Goal: Task Accomplishment & Management: Use online tool/utility

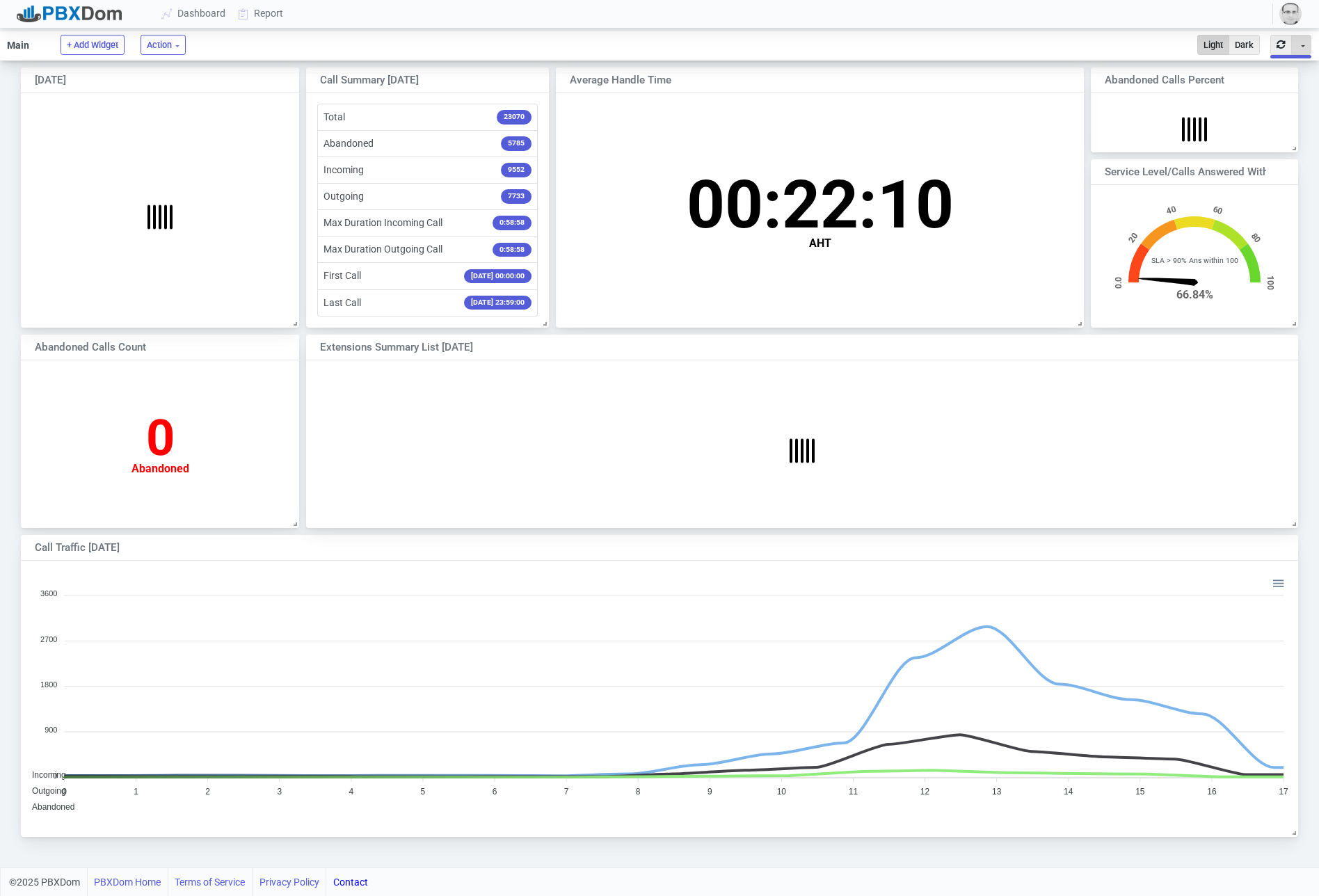
scroll to position [137, 207]
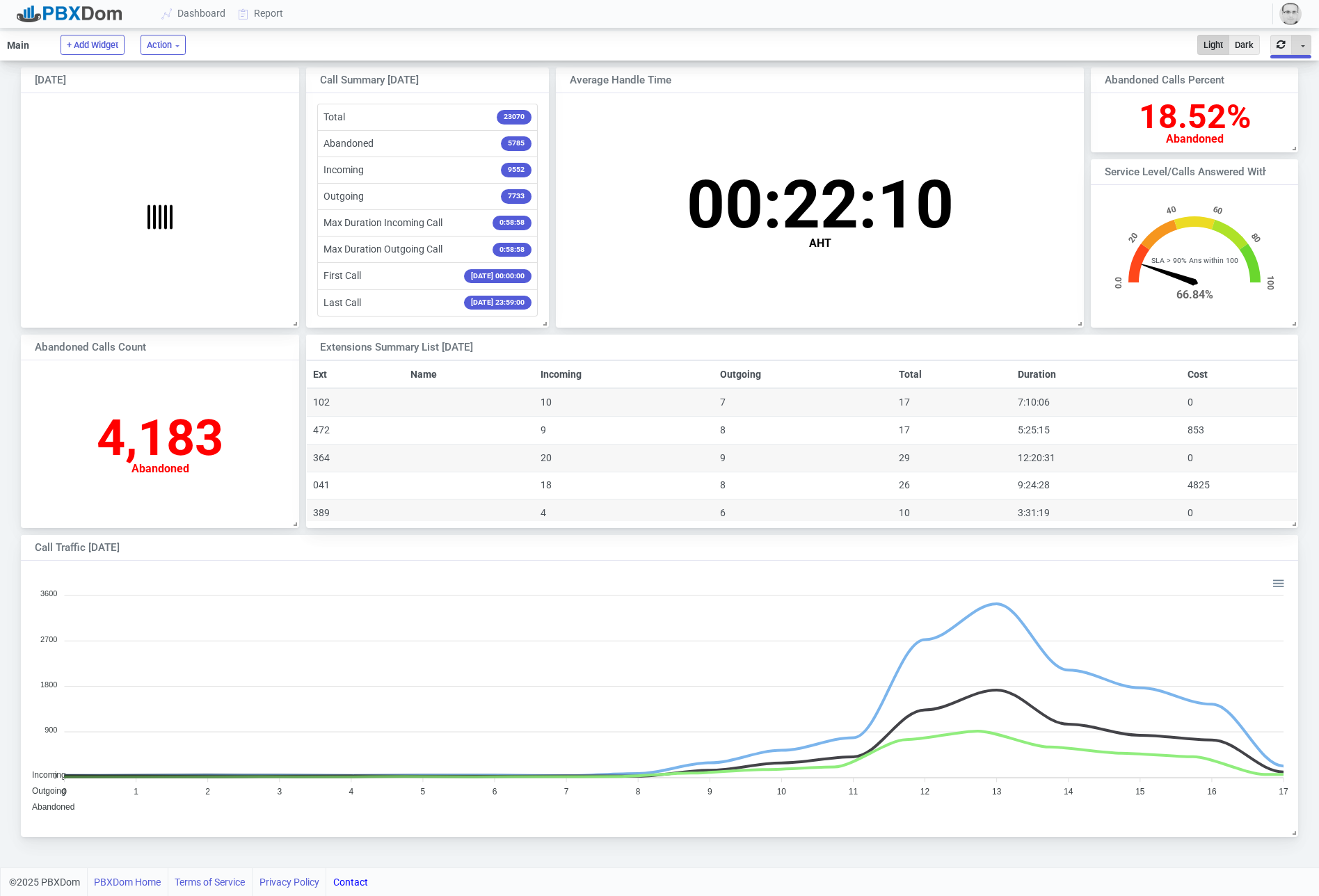
click at [1305, 49] on button "Toggle Dropdown" at bounding box center [1302, 45] width 20 height 20
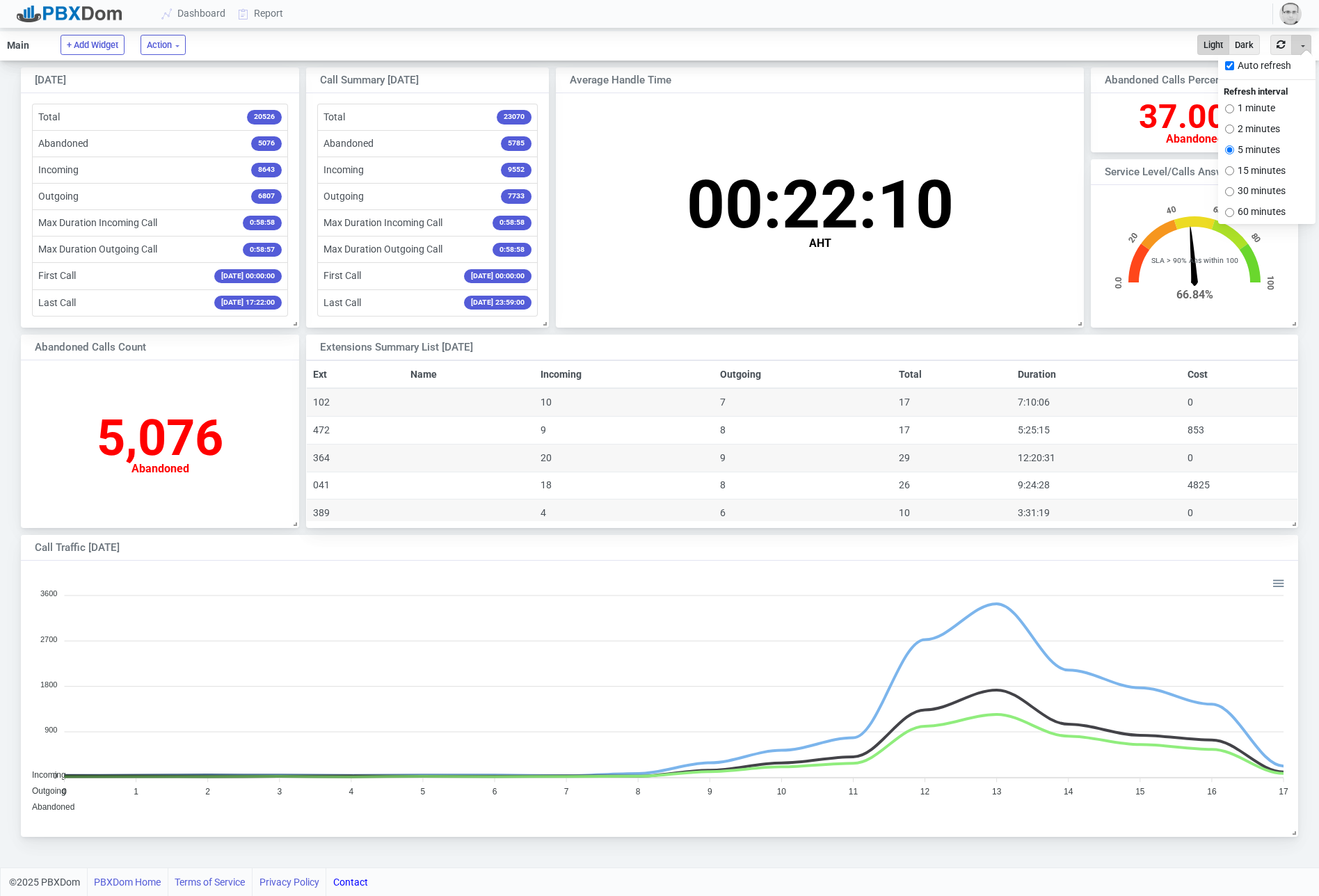
click at [984, 145] on div "00:22:10 AHT" at bounding box center [820, 207] width 528 height 228
click at [271, 5] on link "Report" at bounding box center [261, 13] width 58 height 26
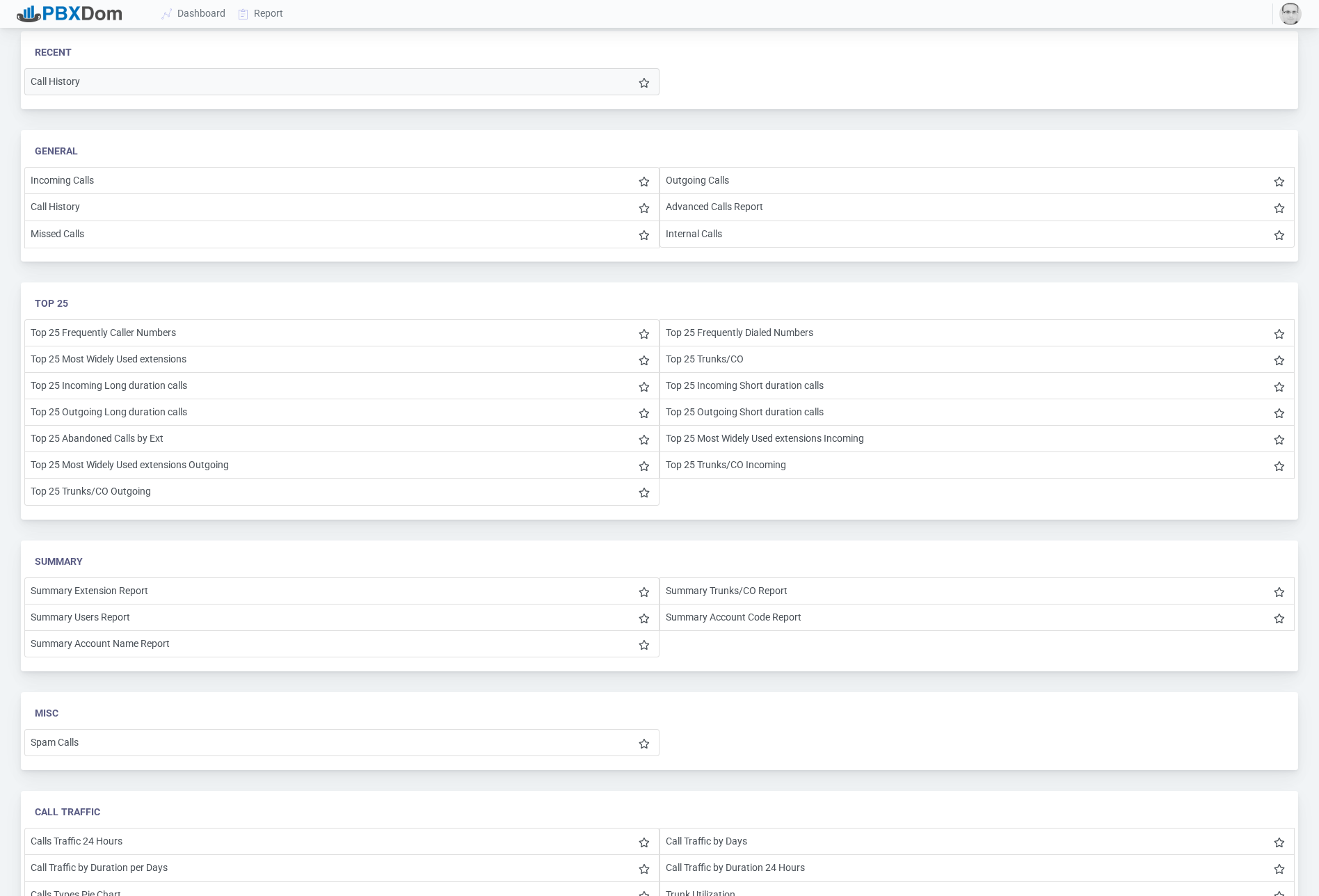
click at [173, 92] on li "Call History" at bounding box center [342, 81] width 635 height 27
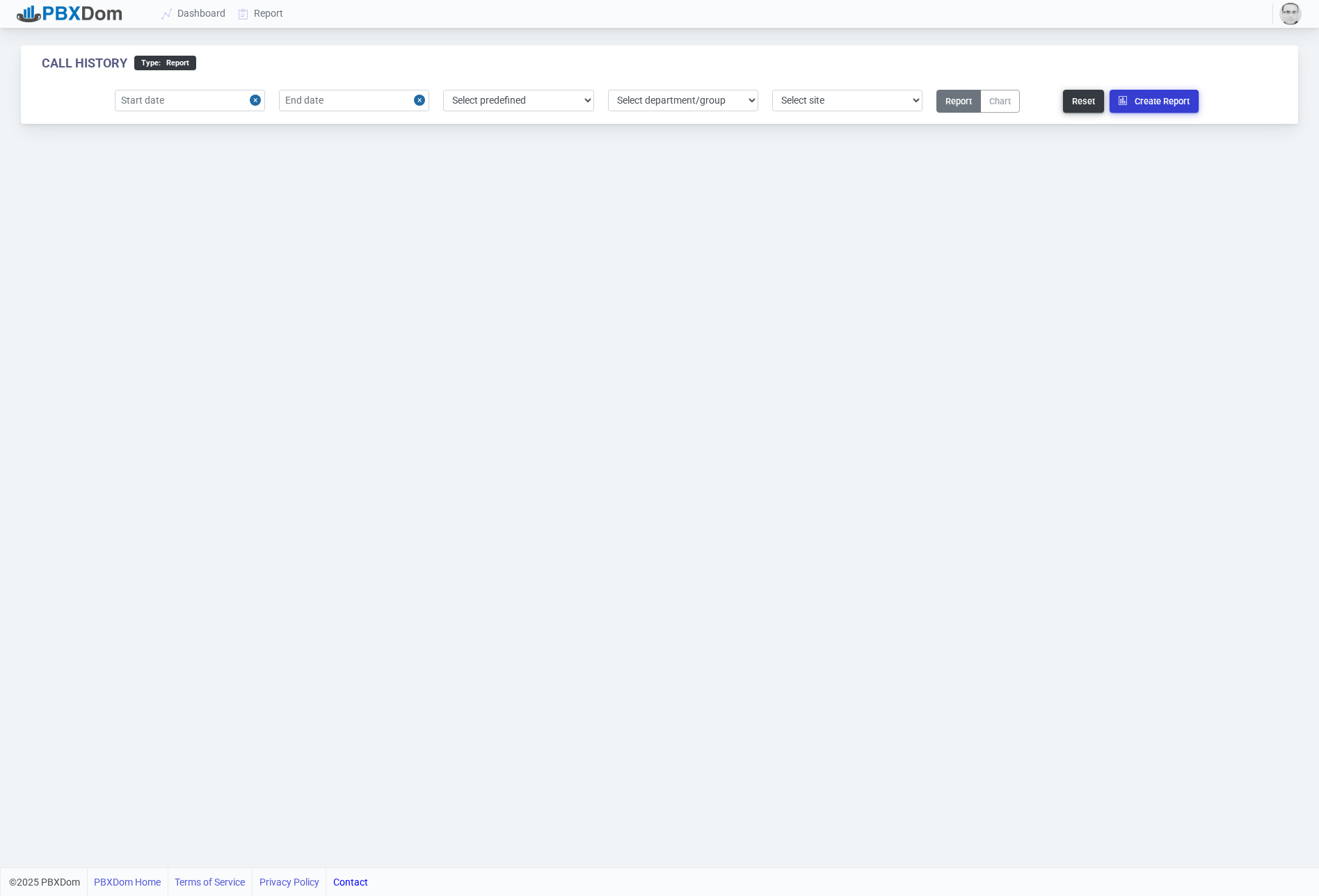
click at [1168, 105] on button "Create Report" at bounding box center [1154, 101] width 89 height 23
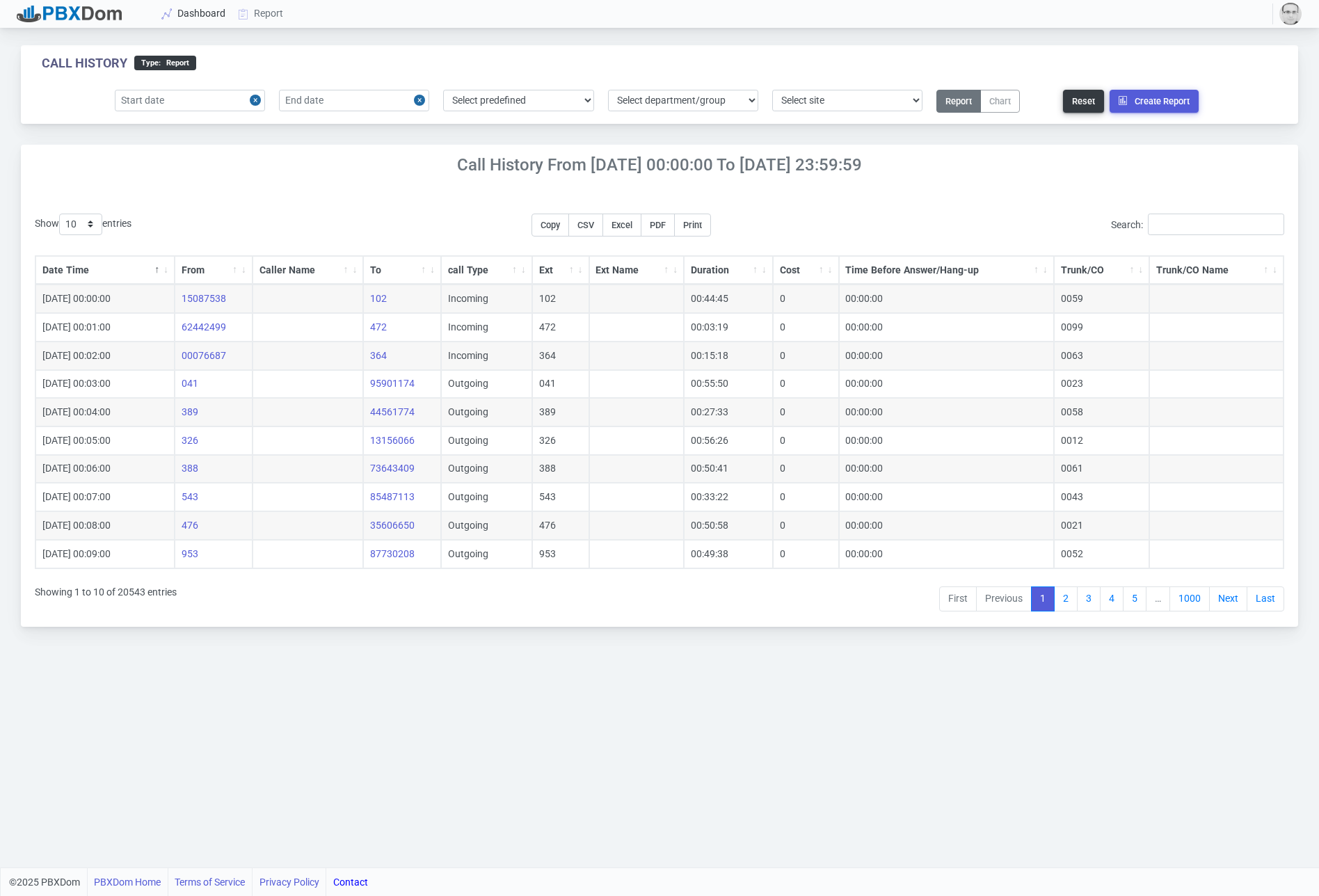
click at [180, 6] on link "Dashboard" at bounding box center [194, 13] width 77 height 26
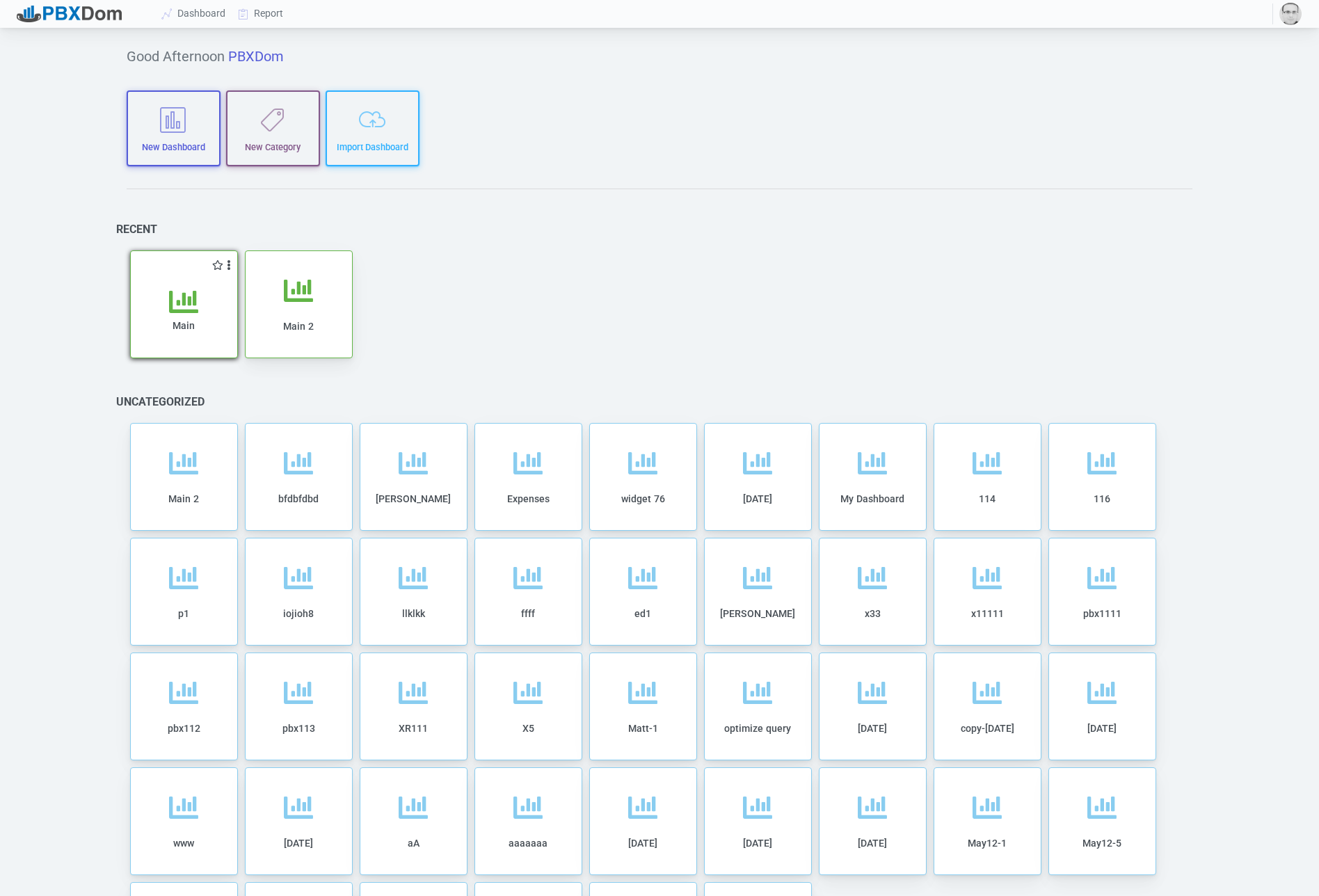
click at [201, 292] on div "Main" at bounding box center [184, 323] width 79 height 71
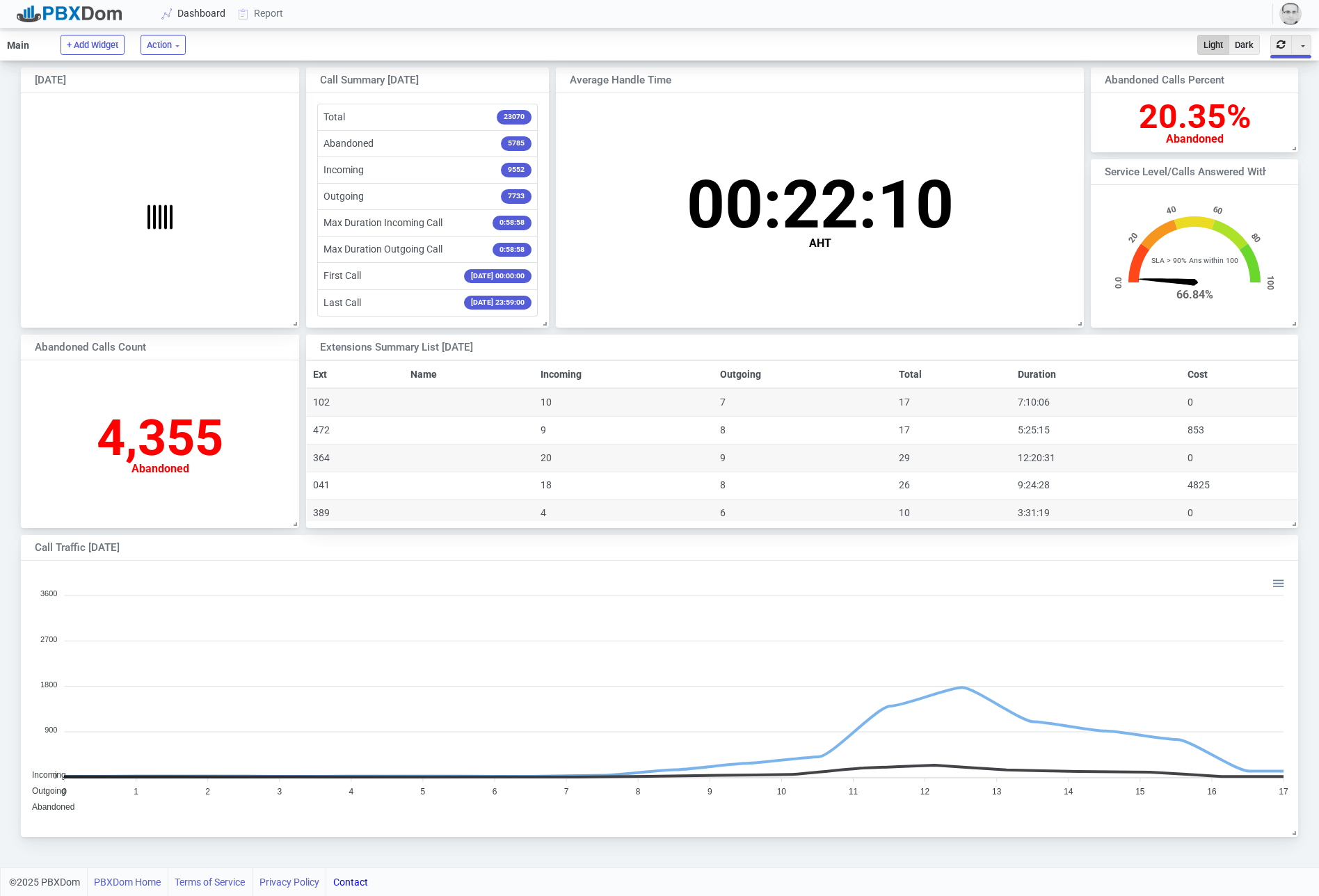
scroll to position [137, 207]
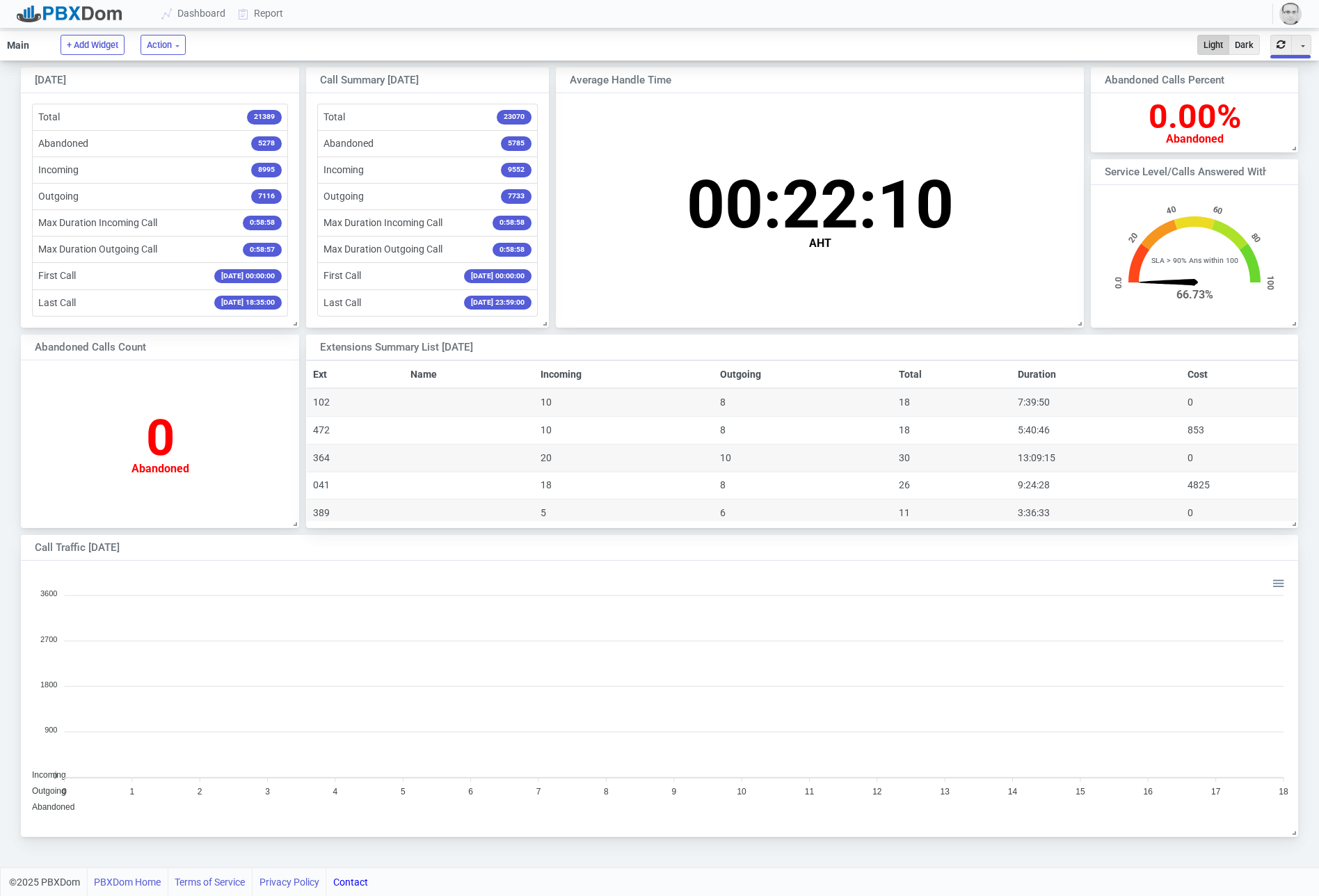
scroll to position [137, 207]
